Goal: Book appointment/travel/reservation

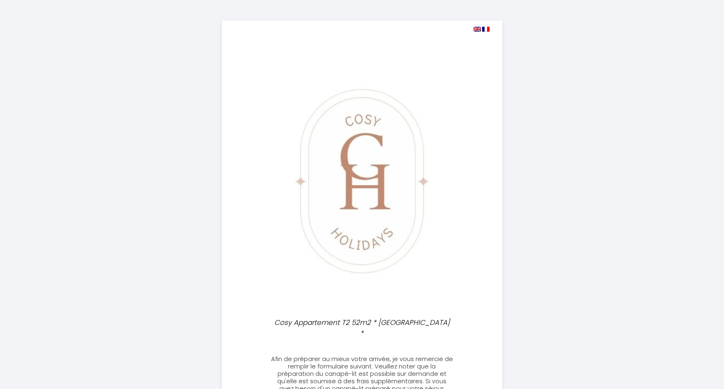
select select
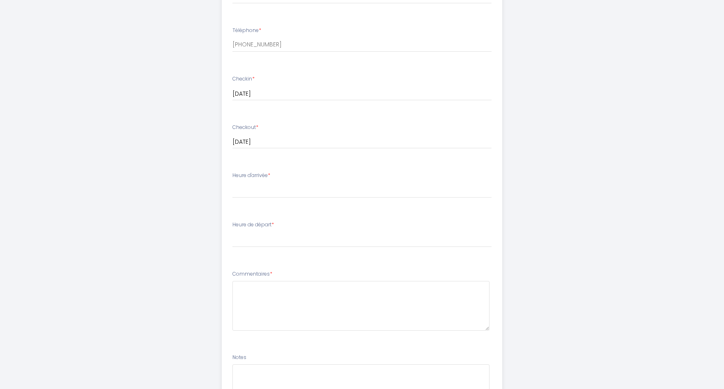
scroll to position [236, 0]
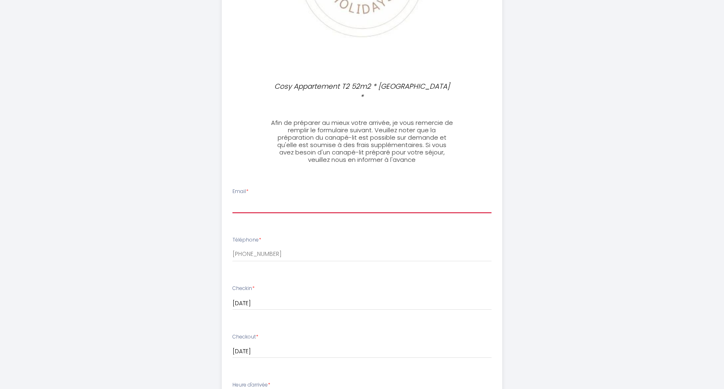
click at [300, 198] on input "Email *" at bounding box center [362, 205] width 259 height 15
type input "A"
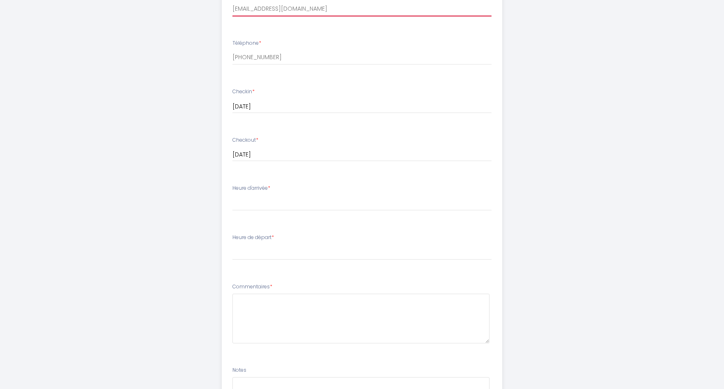
scroll to position [446, 0]
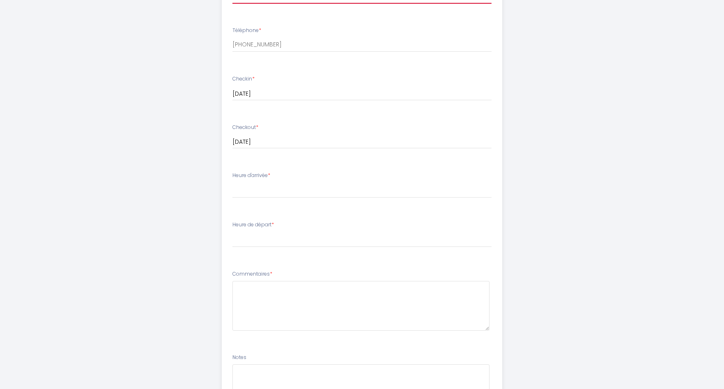
type input "[EMAIL_ADDRESS][DOMAIN_NAME]"
click at [255, 182] on select "16:00 16:30 17:00 17:30 18:00 18:30 19:00" at bounding box center [362, 190] width 259 height 16
select select "16:00"
click option "16:00" at bounding box center [0, 0] width 0 height 0
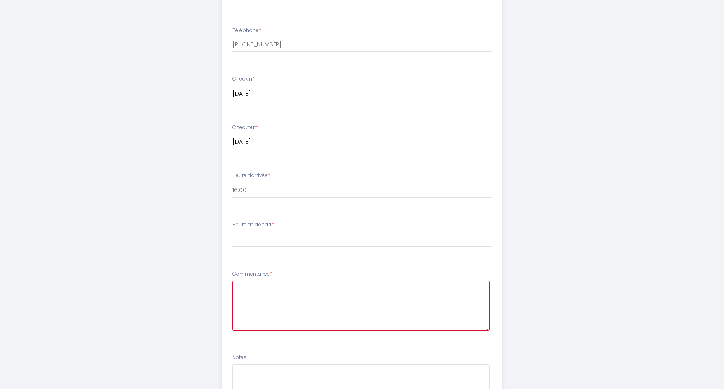
click at [264, 289] on textarea at bounding box center [361, 306] width 257 height 50
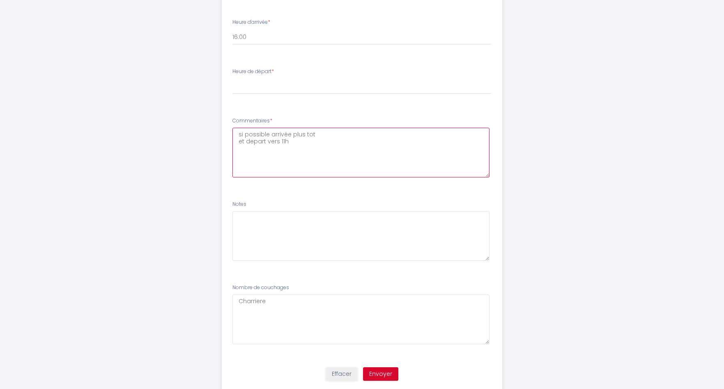
scroll to position [613, 0]
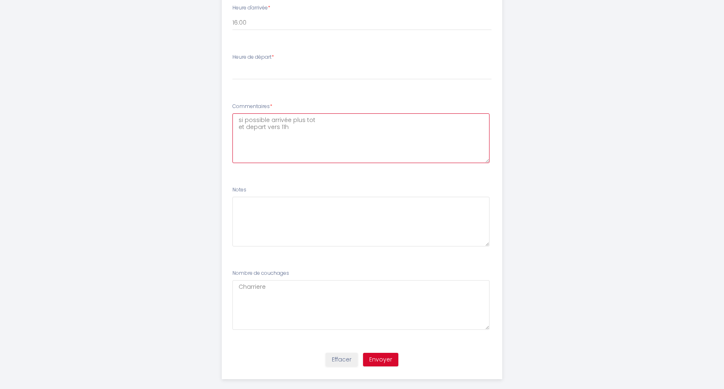
type textarea "si possible arrivée plus tot et depart vers 11h"
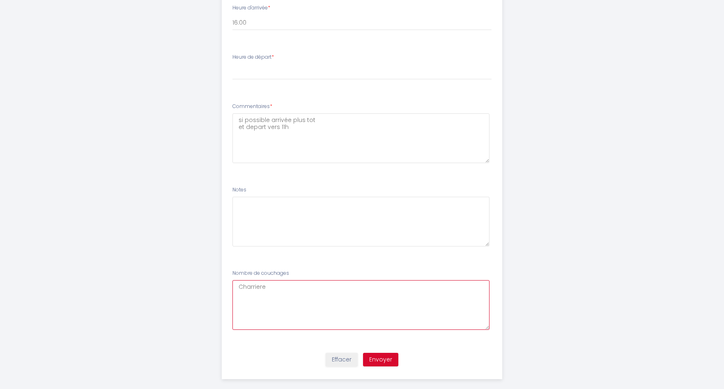
click at [278, 280] on couchages8 "Charriere" at bounding box center [361, 305] width 257 height 50
type couchages8 "Charriere 2 personnes 1 lit"
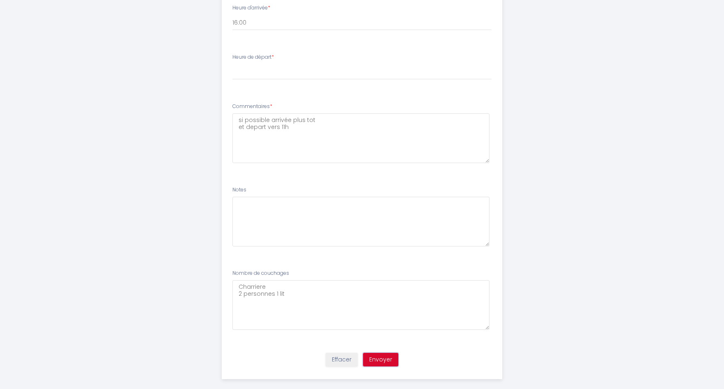
click at [376, 353] on button "Envoyer" at bounding box center [380, 360] width 35 height 14
click at [378, 353] on button "Envoyer" at bounding box center [380, 360] width 35 height 14
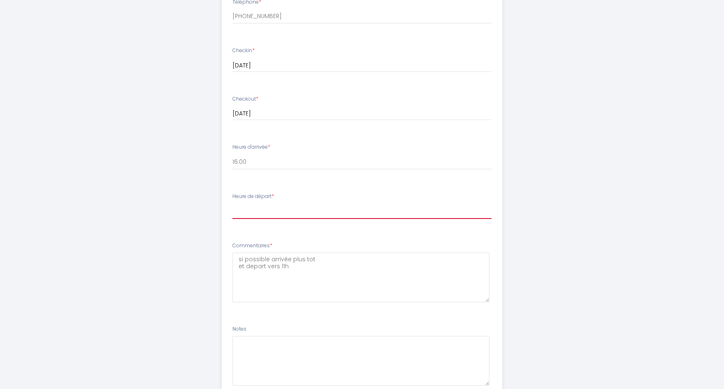
scroll to position [503, 0]
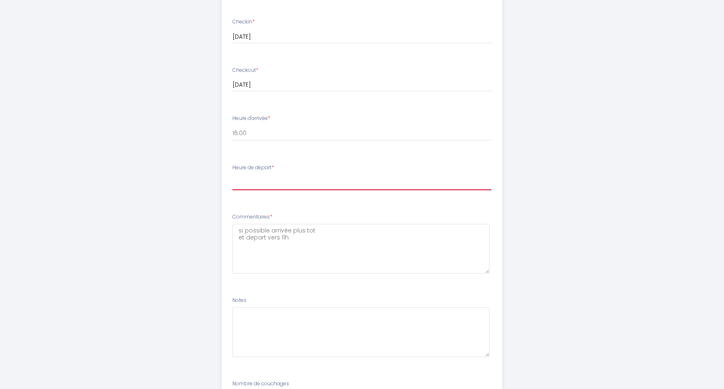
select select "10:00"
click option "10:00" at bounding box center [0, 0] width 0 height 0
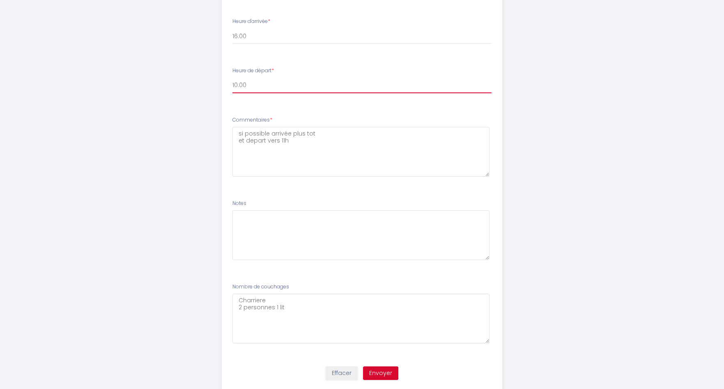
scroll to position [613, 0]
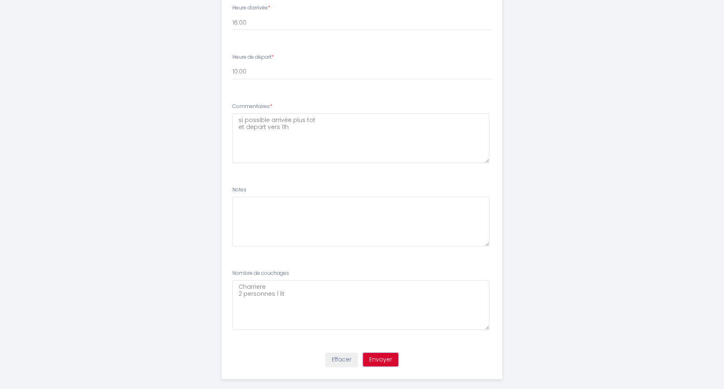
click at [375, 353] on button "Envoyer" at bounding box center [380, 360] width 35 height 14
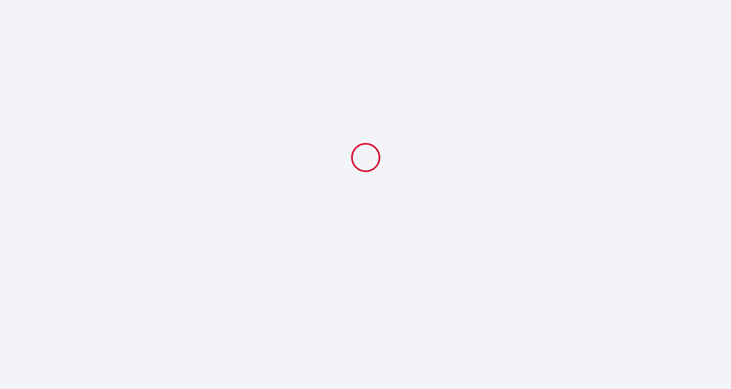
select select "10:00"
